Goal: Understand process/instructions: Learn how to perform a task or action

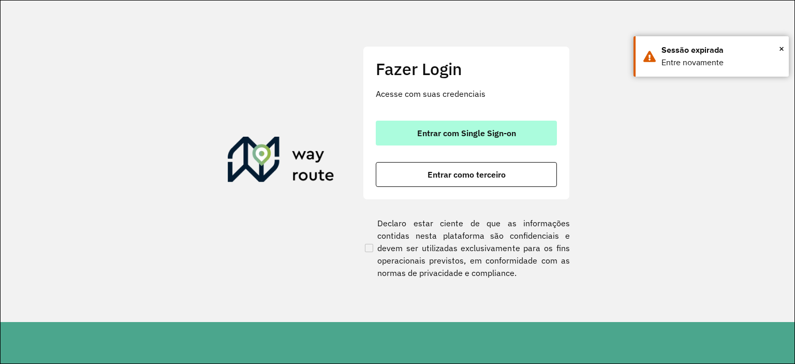
click at [532, 133] on button "Entrar com Single Sign-on" at bounding box center [466, 133] width 181 height 25
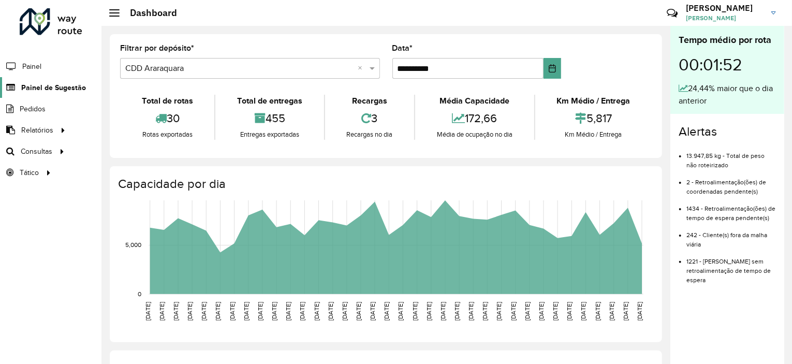
click at [54, 79] on link "Painel de Sugestão" at bounding box center [43, 87] width 86 height 21
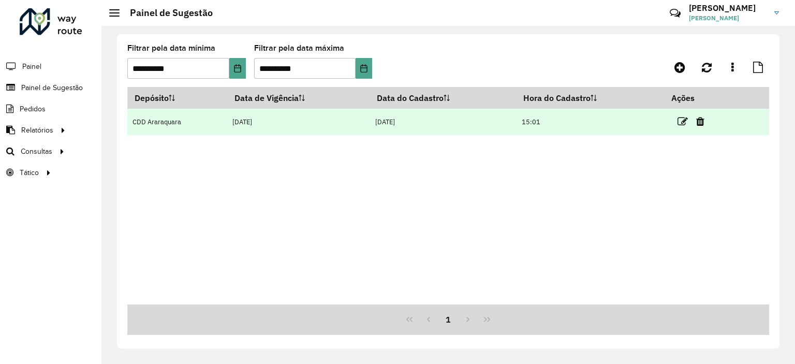
click at [678, 124] on td at bounding box center [696, 122] width 62 height 26
click at [683, 119] on icon at bounding box center [683, 121] width 10 height 10
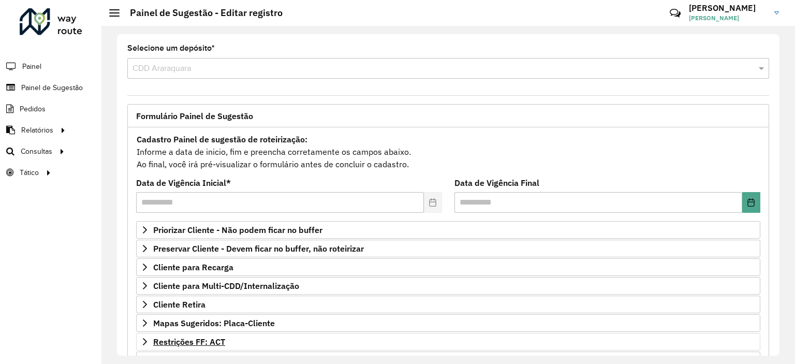
scroll to position [148, 0]
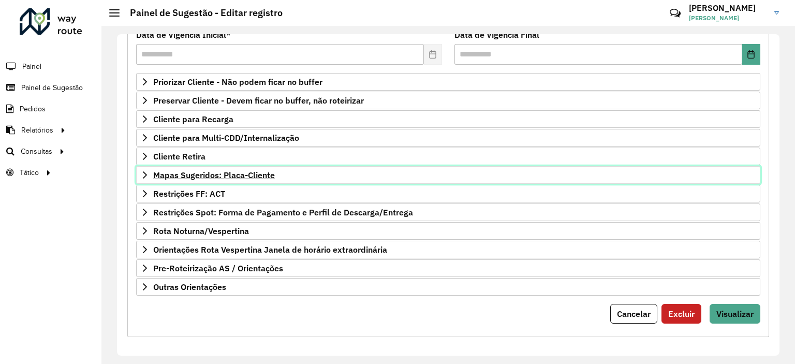
click at [268, 175] on span "Mapas Sugeridos: Placa-Cliente" at bounding box center [214, 175] width 122 height 8
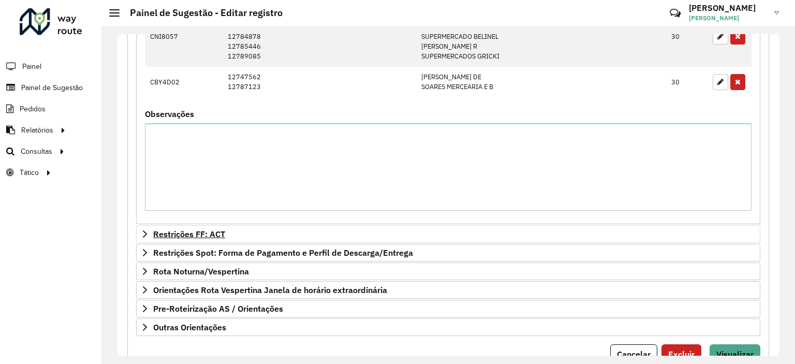
scroll to position [706, 0]
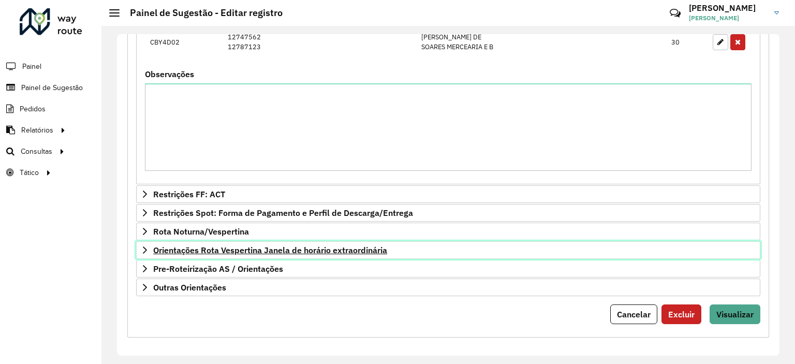
click at [255, 241] on link "Orientações Rota Vespertina Janela de horário extraordinária" at bounding box center [448, 250] width 624 height 18
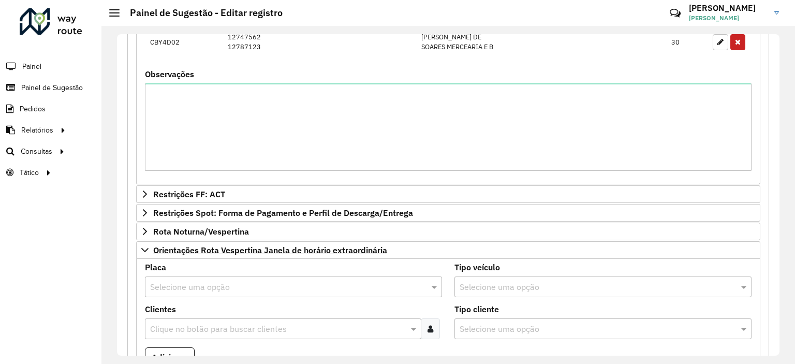
click at [255, 241] on div "Orientações Rota Vespertina Janela de horário extraordinária" at bounding box center [448, 250] width 624 height 18
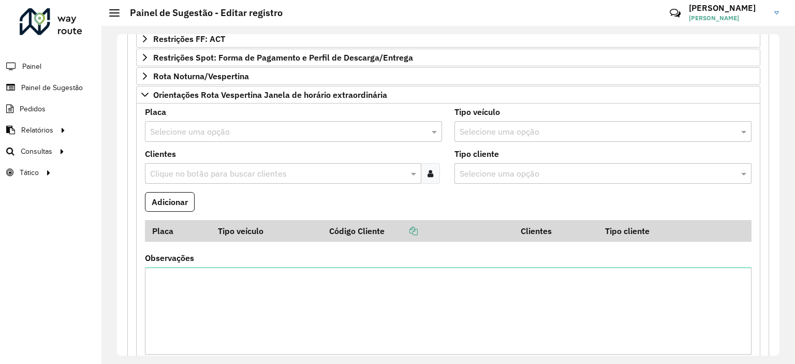
scroll to position [809, 0]
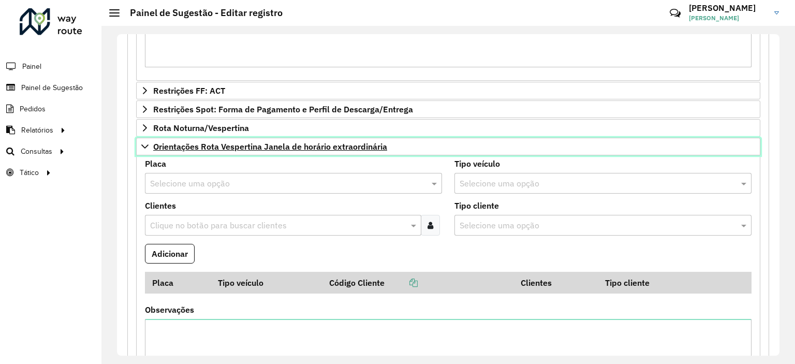
click at [230, 145] on span "Orientações Rota Vespertina Janela de horário extraordinária" at bounding box center [270, 146] width 234 height 8
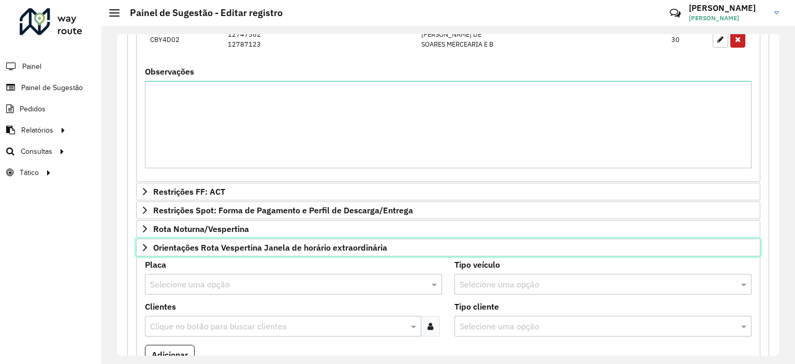
scroll to position [706, 0]
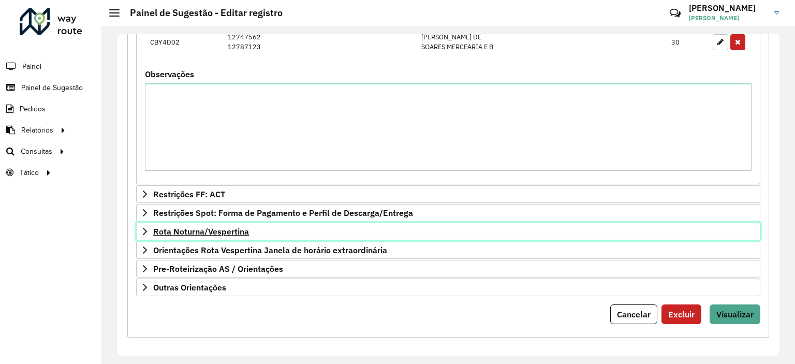
click at [228, 227] on span "Rota Noturna/Vespertina" at bounding box center [201, 231] width 96 height 8
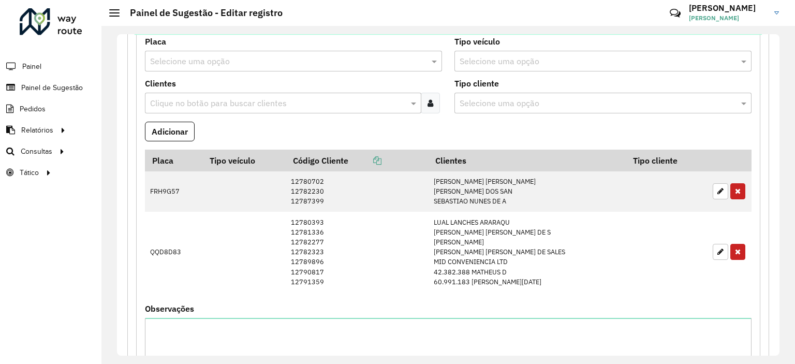
scroll to position [757, 0]
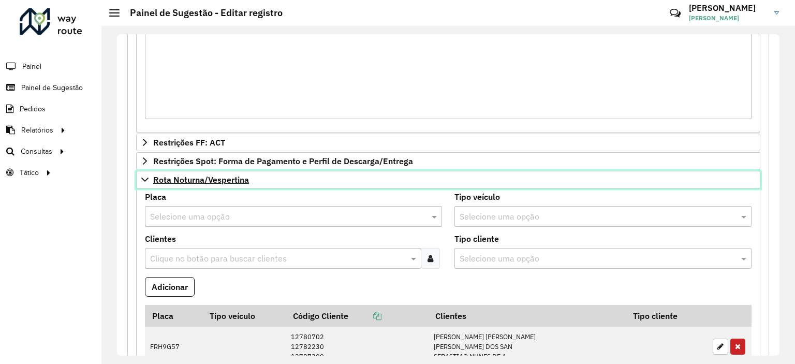
click at [224, 179] on span "Rota Noturna/Vespertina" at bounding box center [201, 180] width 96 height 8
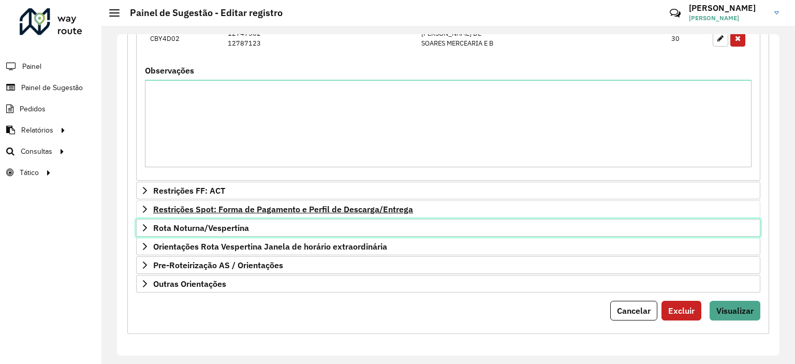
scroll to position [706, 0]
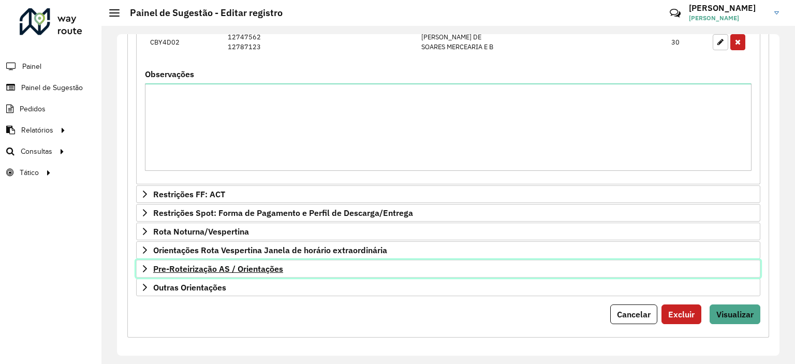
click at [251, 269] on span "Pre-Roteirização AS / Orientações" at bounding box center [218, 269] width 130 height 8
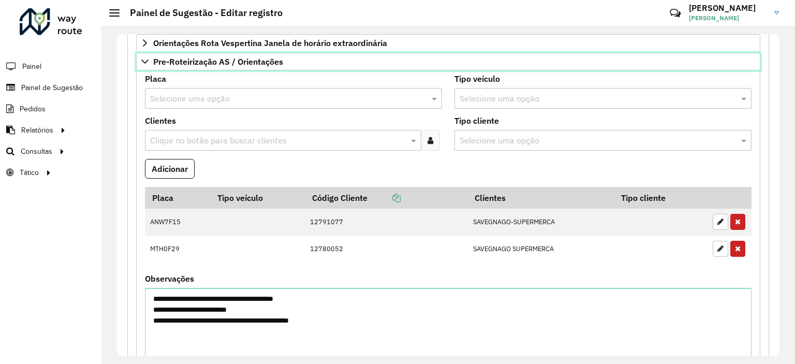
scroll to position [1024, 0]
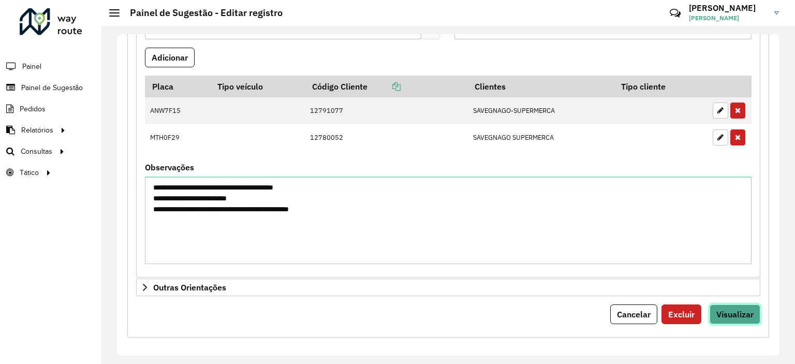
click at [741, 314] on span "Visualizar" at bounding box center [735, 314] width 37 height 10
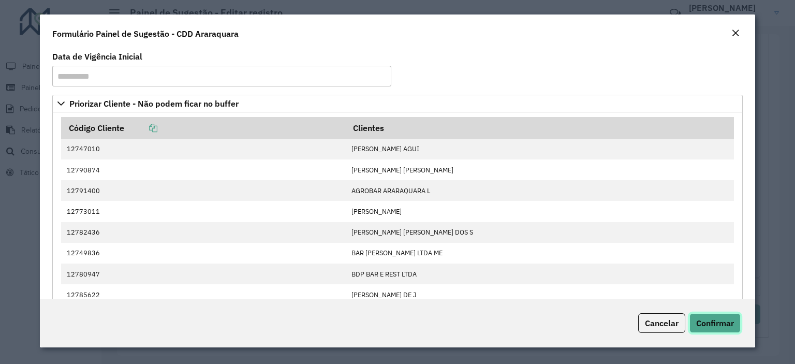
click at [730, 320] on span "Confirmar" at bounding box center [715, 323] width 38 height 10
